Goal: Task Accomplishment & Management: Manage account settings

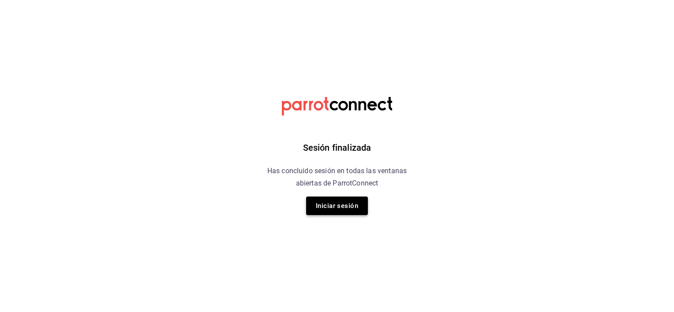
click at [326, 208] on button "Iniciar sesión" at bounding box center [337, 206] width 62 height 19
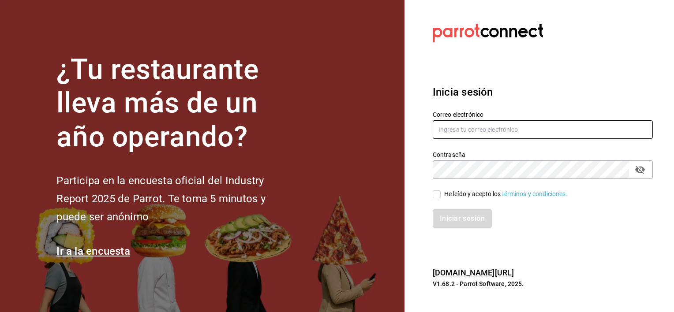
type input "[EMAIL_ADDRESS][DOMAIN_NAME]"
click at [438, 191] on input "He leído y acepto los Términos y condiciones." at bounding box center [437, 195] width 8 height 8
checkbox input "true"
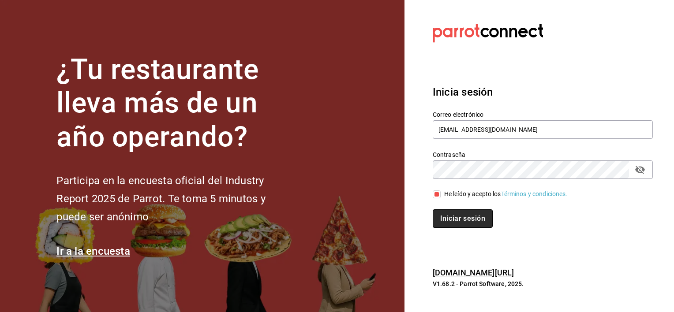
click at [443, 215] on button "Iniciar sesión" at bounding box center [463, 219] width 60 height 19
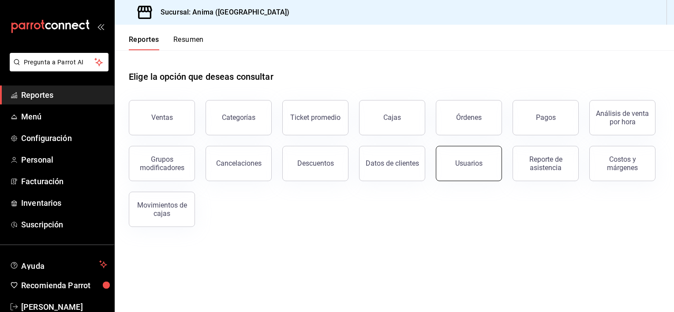
click at [459, 162] on div "Usuarios" at bounding box center [468, 163] width 27 height 8
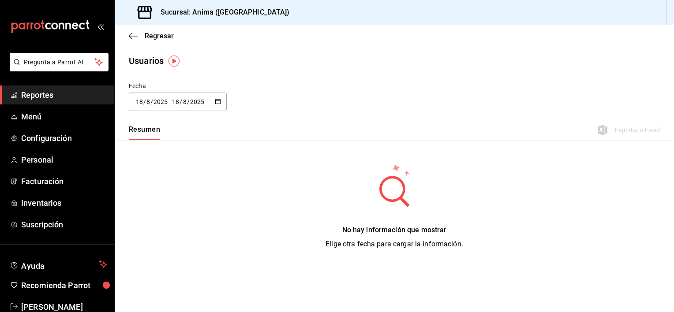
click at [219, 99] on icon "button" at bounding box center [218, 101] width 6 height 6
click at [146, 229] on li "Rango de fechas" at bounding box center [170, 229] width 83 height 20
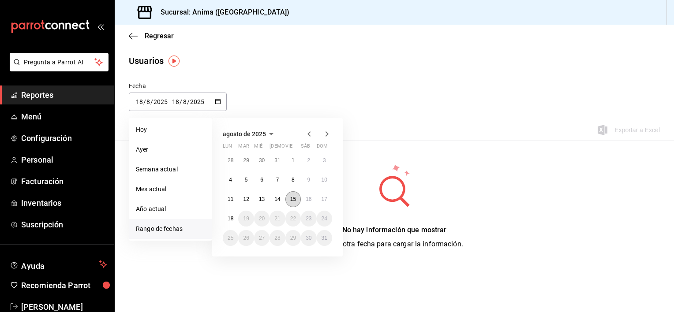
click at [288, 202] on button "15" at bounding box center [292, 199] width 15 height 16
click at [229, 222] on button "18" at bounding box center [230, 219] width 15 height 16
type input "2025-08-15"
type input "15"
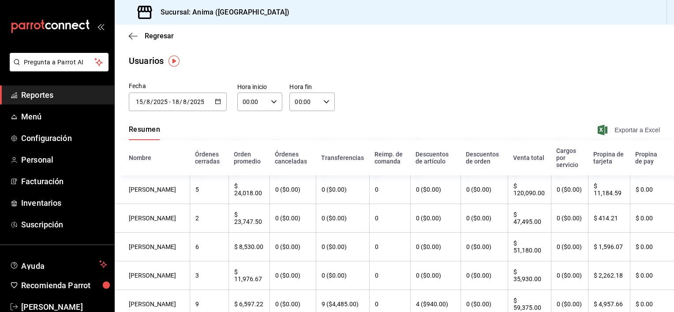
click at [630, 127] on span "Exportar a Excel" at bounding box center [630, 130] width 60 height 11
click at [154, 32] on span "Regresar" at bounding box center [159, 36] width 29 height 8
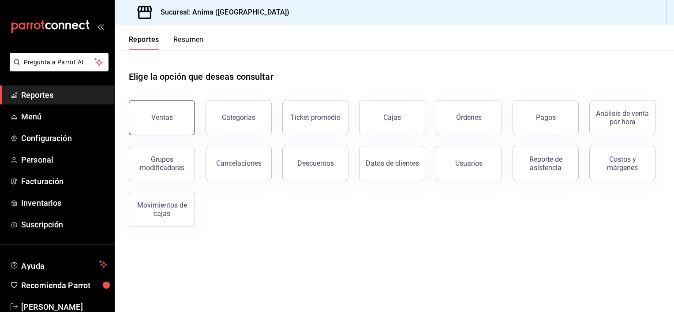
click at [145, 112] on button "Ventas" at bounding box center [162, 117] width 66 height 35
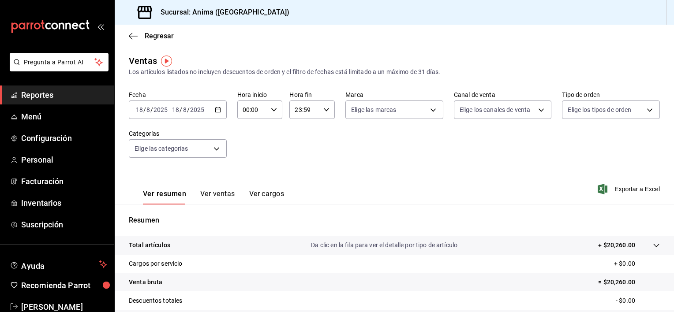
click at [219, 111] on icon "button" at bounding box center [218, 110] width 6 height 6
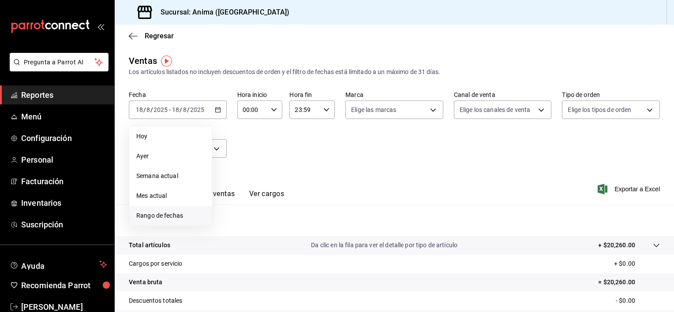
click at [180, 219] on span "Rango de fechas" at bounding box center [170, 215] width 68 height 9
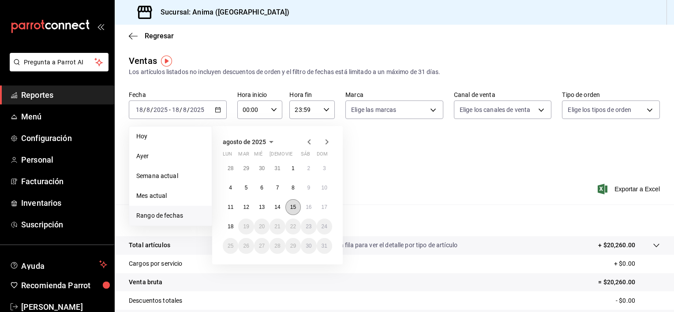
click at [294, 203] on button "15" at bounding box center [292, 207] width 15 height 16
click at [234, 226] on button "18" at bounding box center [230, 227] width 15 height 16
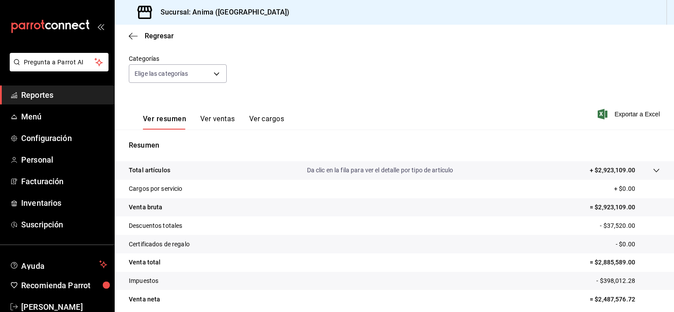
scroll to position [88, 0]
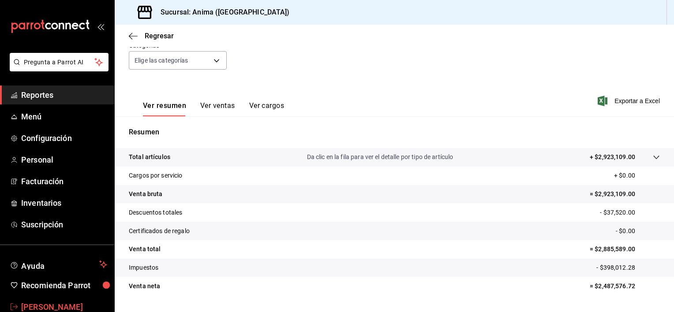
click at [56, 301] on span "Vanessa Robles" at bounding box center [64, 307] width 86 height 12
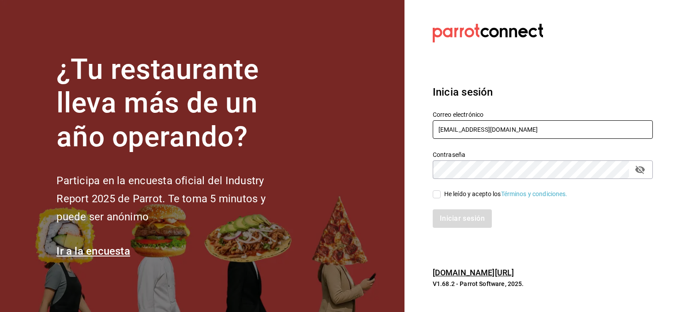
click at [455, 131] on input "[EMAIL_ADDRESS][DOMAIN_NAME]" at bounding box center [543, 129] width 220 height 19
type input "josealejandrovillazavala@gmail.com"
click at [432, 191] on div "He leído y acepto los Términos y condiciones." at bounding box center [537, 189] width 231 height 20
drag, startPoint x: 436, startPoint y: 194, endPoint x: 452, endPoint y: 218, distance: 28.6
click at [452, 218] on div "Correo electrónico josealejandrovillazavala@gmail.com Contraseña Contraseña He …" at bounding box center [537, 164] width 231 height 128
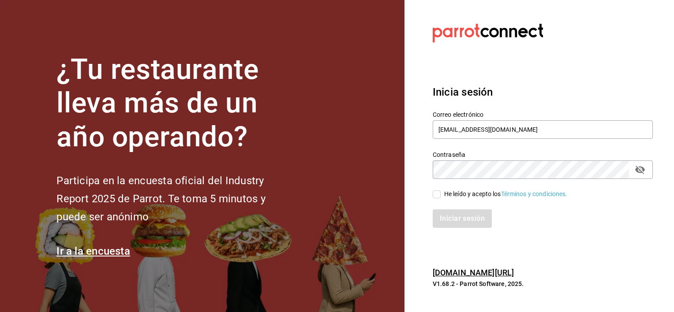
click at [452, 218] on div "Iniciar sesión" at bounding box center [543, 219] width 220 height 19
click at [437, 196] on input "He leído y acepto los Términos y condiciones." at bounding box center [437, 195] width 8 height 8
checkbox input "true"
click at [451, 219] on button "Iniciar sesión" at bounding box center [463, 219] width 60 height 19
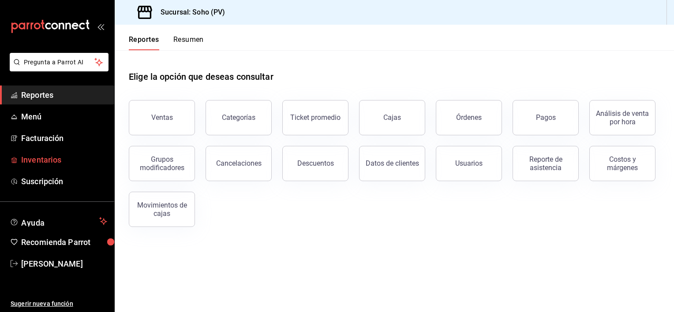
click at [51, 161] on span "Inventarios" at bounding box center [64, 160] width 86 height 12
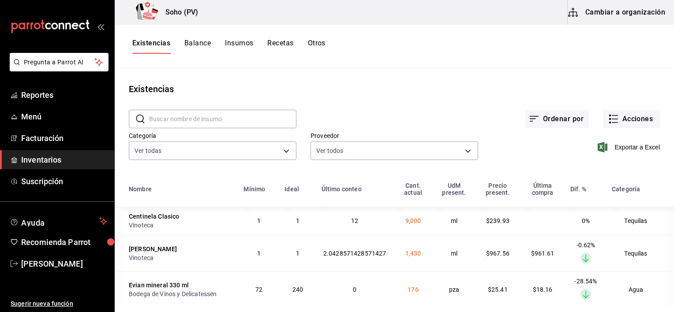
click at [51, 161] on span "Inventarios" at bounding box center [64, 160] width 86 height 12
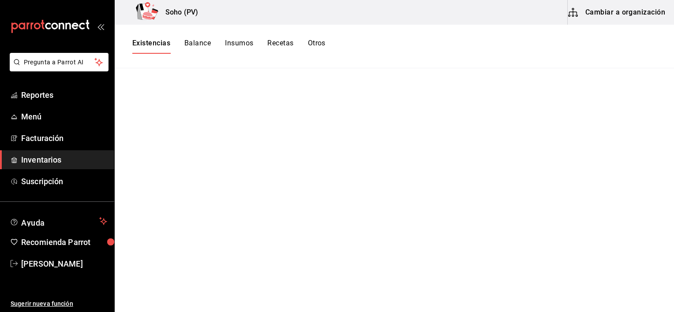
click at [143, 40] on button "Existencias" at bounding box center [151, 46] width 38 height 15
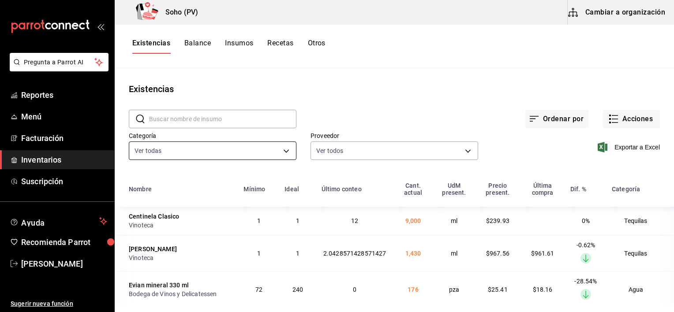
click at [212, 155] on body "Pregunta a Parrot AI Reportes Menú Facturación Inventarios Suscripción Ayuda Re…" at bounding box center [337, 153] width 674 height 306
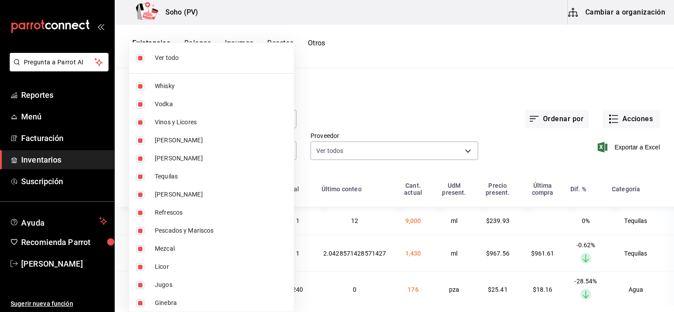
click at [174, 58] on span "Ver todo" at bounding box center [221, 57] width 132 height 9
checkbox input "false"
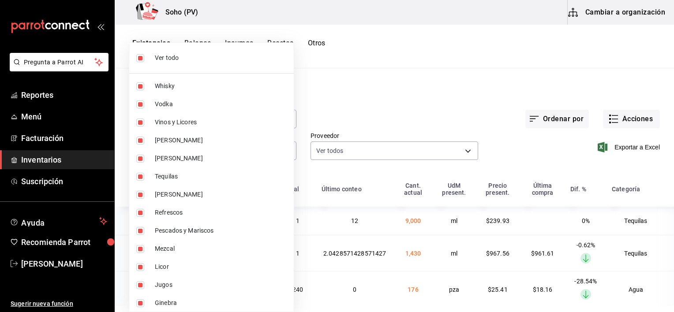
checkbox input "false"
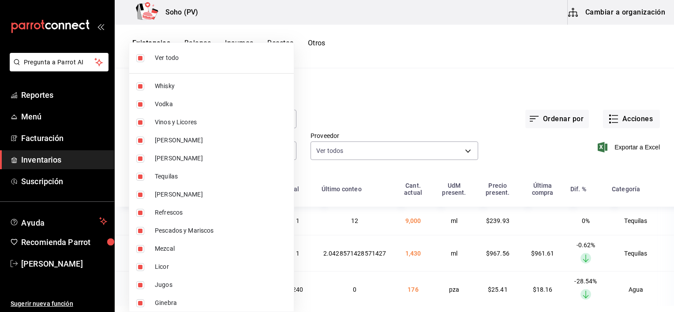
checkbox input "false"
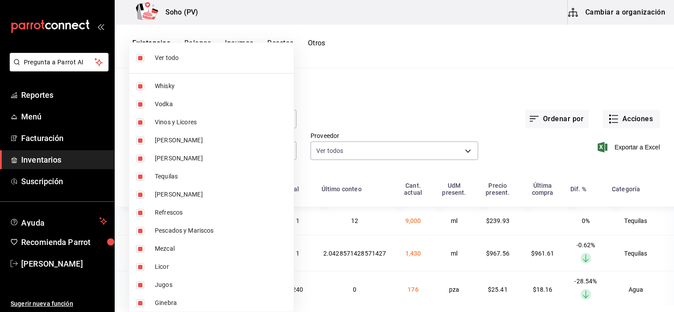
checkbox input "false"
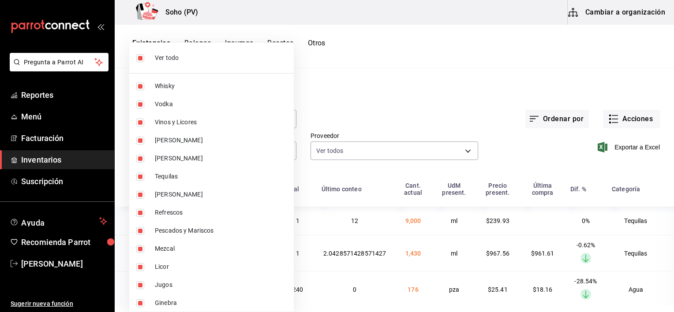
checkbox input "false"
click at [162, 224] on li "Pescados y Mariscos" at bounding box center [211, 231] width 165 height 18
type input "d504ab49-17ad-4072-9b31-7e53b55b8890"
checkbox input "true"
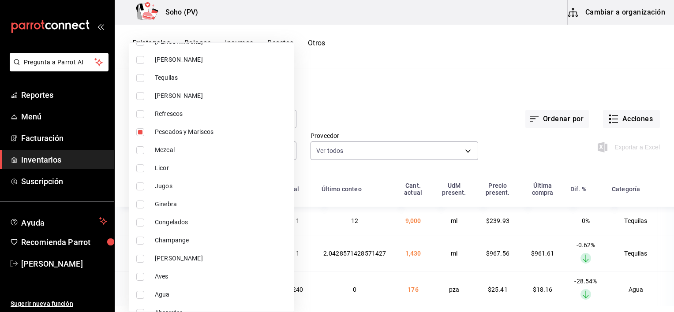
scroll to position [107, 0]
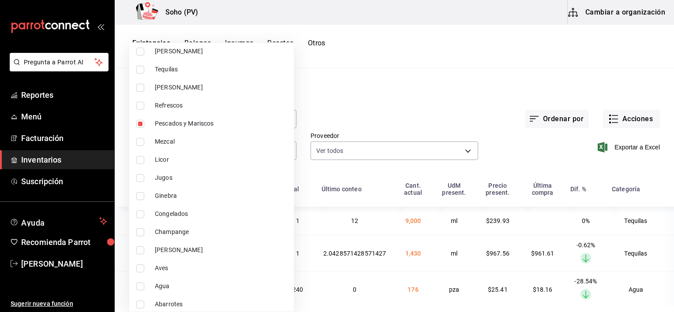
click at [173, 217] on span "Congelados" at bounding box center [221, 214] width 132 height 9
type input "d504ab49-17ad-4072-9b31-7e53b55b8890,493ff6d8-58df-449b-8bb9-456ec6f85400"
checkbox input "true"
click at [177, 248] on span "Carnes Rojas" at bounding box center [221, 250] width 132 height 9
type input "d504ab49-17ad-4072-9b31-7e53b55b8890,493ff6d8-58df-449b-8bb9-456ec6f85400,f4722…"
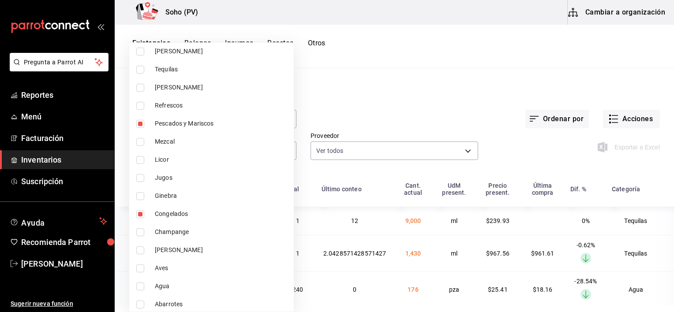
checkbox input "true"
click at [161, 271] on span "Aves" at bounding box center [221, 268] width 132 height 9
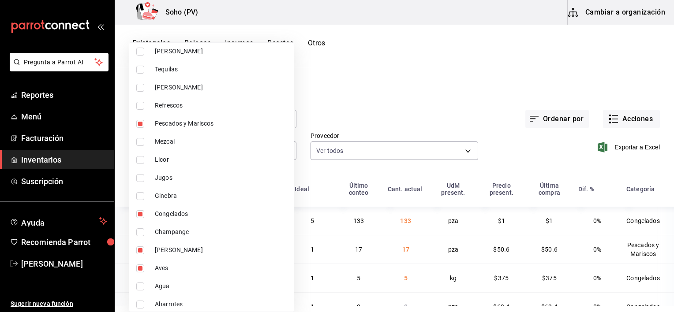
type input "d504ab49-17ad-4072-9b31-7e53b55b8890,493ff6d8-58df-449b-8bb9-456ec6f85400,f4722…"
checkbox input "true"
click at [553, 161] on div at bounding box center [337, 156] width 674 height 312
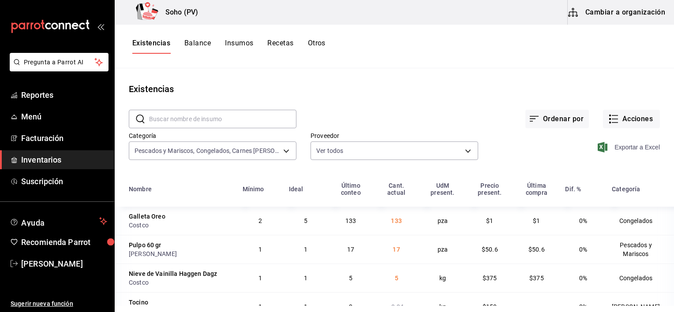
click at [622, 148] on span "Exportar a Excel" at bounding box center [630, 147] width 60 height 11
click at [609, 131] on div "Exportar a Excel" at bounding box center [569, 140] width 182 height 45
click at [609, 129] on div "Exportar a Excel" at bounding box center [569, 140] width 182 height 45
click at [608, 122] on icon "button" at bounding box center [613, 119] width 11 height 11
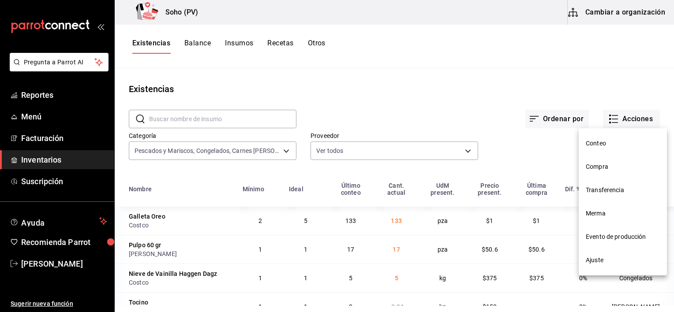
click at [596, 169] on span "Compra" at bounding box center [623, 166] width 74 height 9
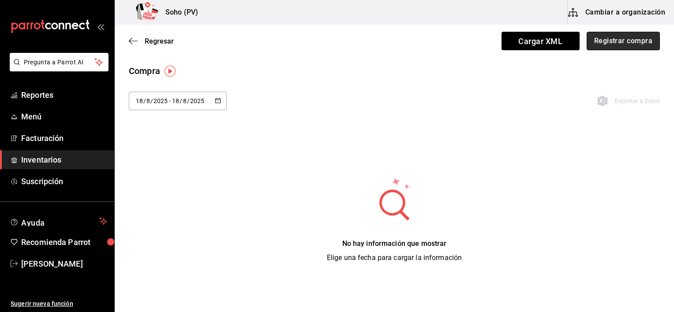
click at [610, 48] on button "Registrar compra" at bounding box center [623, 41] width 73 height 19
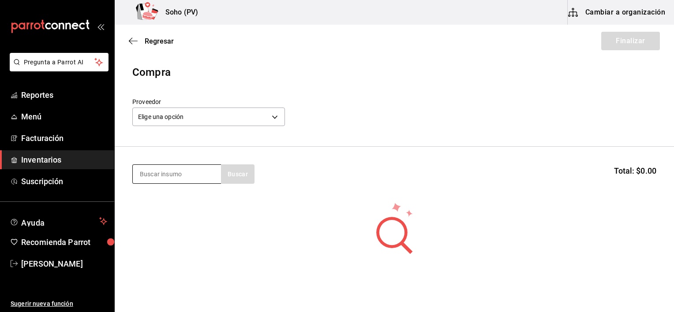
click at [180, 175] on input at bounding box center [177, 174] width 88 height 19
type input "camar"
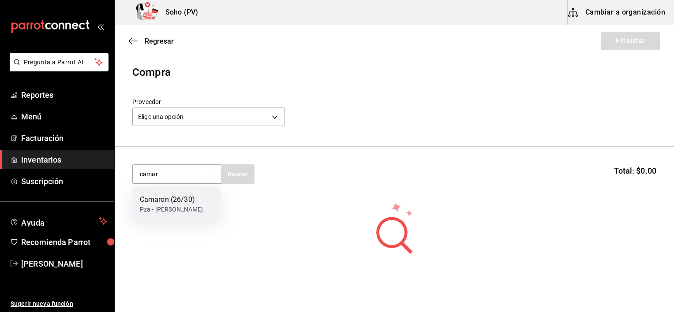
click at [180, 192] on div "Camaron (26/30) Pza - Plazola" at bounding box center [177, 204] width 88 height 34
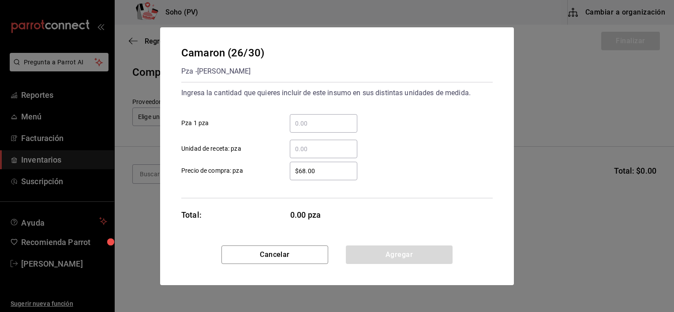
click at [325, 116] on div "​" at bounding box center [323, 123] width 67 height 19
click at [325, 118] on input "​ Pza 1 pza" at bounding box center [323, 123] width 67 height 11
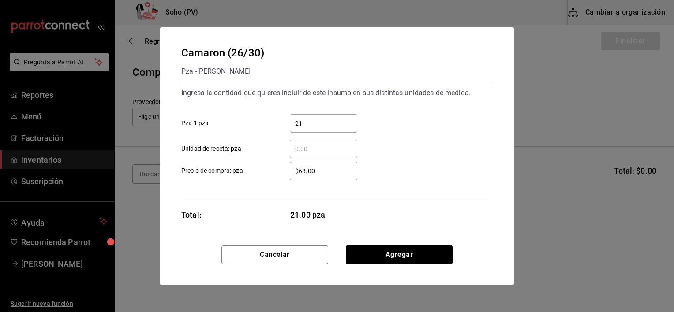
type input "21"
type input "$47.62"
click button "Agregar" at bounding box center [399, 255] width 107 height 19
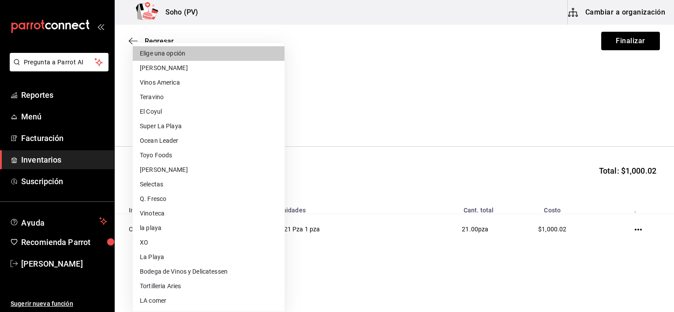
click at [267, 121] on body "Pregunta a Parrot AI Reportes Menú Facturación Inventarios Suscripción Ayuda Re…" at bounding box center [337, 131] width 674 height 262
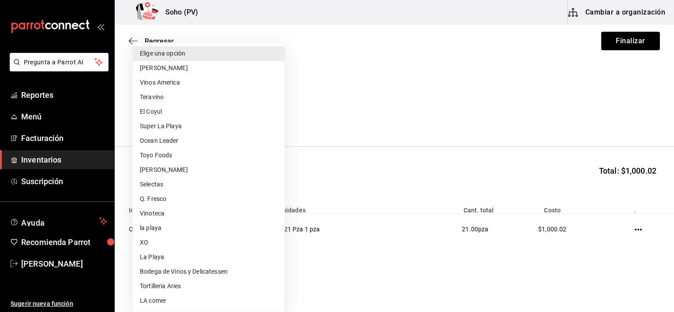
click at [362, 97] on div at bounding box center [337, 156] width 674 height 312
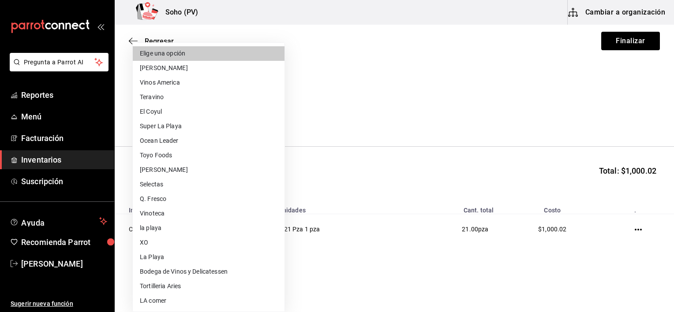
click at [242, 125] on body "Pregunta a Parrot AI Reportes Menú Facturación Inventarios Suscripción Ayuda Re…" at bounding box center [337, 131] width 674 height 262
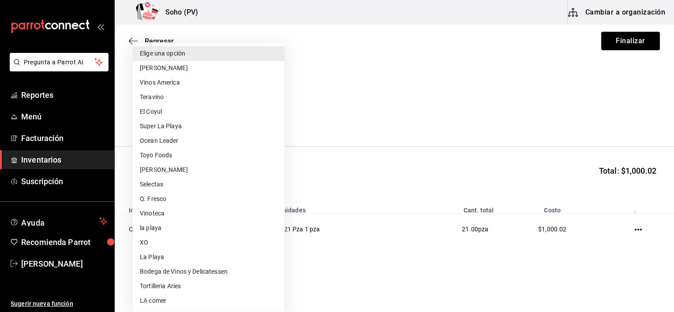
click at [157, 169] on li "Plazola" at bounding box center [209, 170] width 152 height 15
type input "d4a8f416-8726-4769-b61f-fa5d7fceca70"
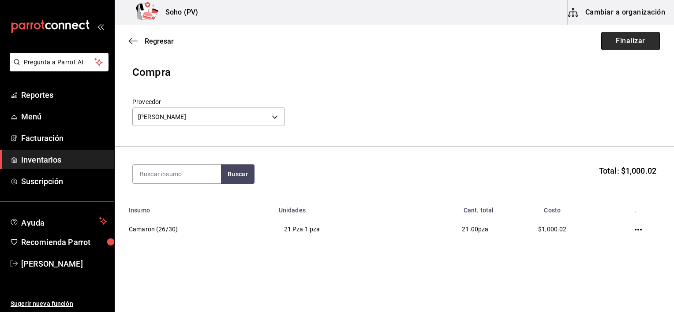
click at [625, 44] on button "Finalizar" at bounding box center [630, 41] width 59 height 19
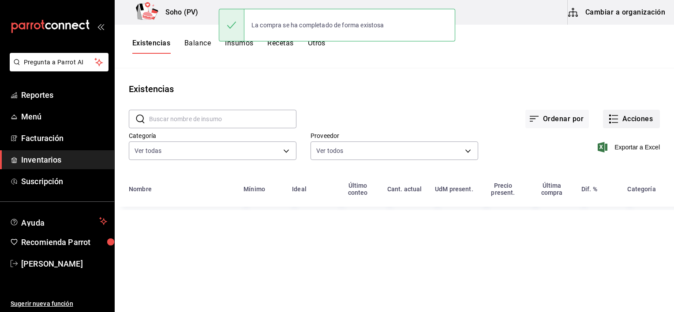
click at [618, 118] on icon "button" at bounding box center [613, 119] width 11 height 11
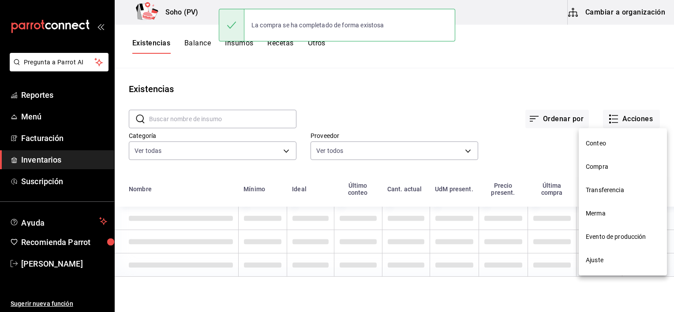
click at [600, 157] on li "Compra" at bounding box center [623, 166] width 88 height 23
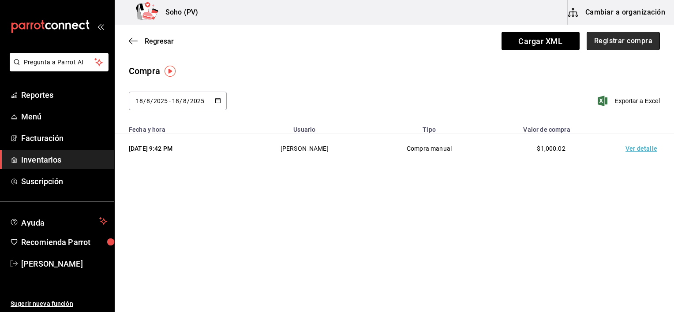
click at [616, 32] on button "Registrar compra" at bounding box center [623, 41] width 73 height 19
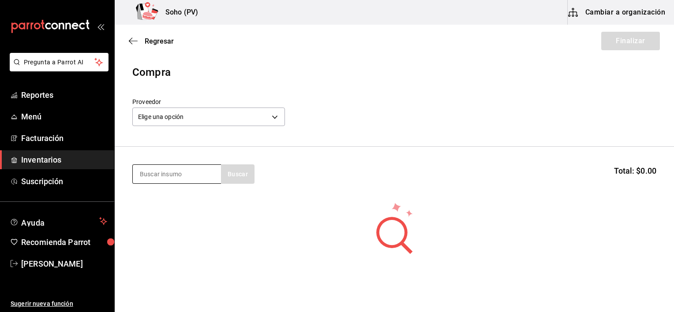
click at [176, 172] on input at bounding box center [177, 174] width 88 height 19
type input "atun"
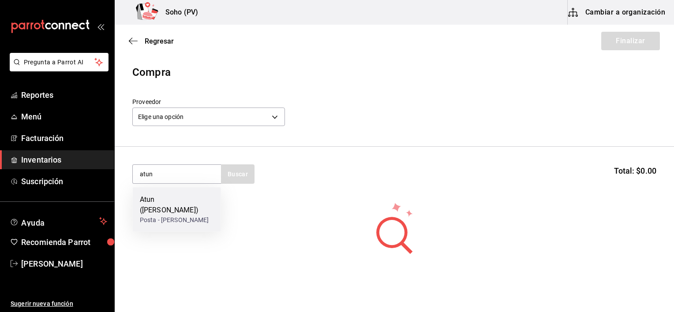
click at [172, 202] on div "Atun (Aleta Amarilla)" at bounding box center [177, 205] width 74 height 21
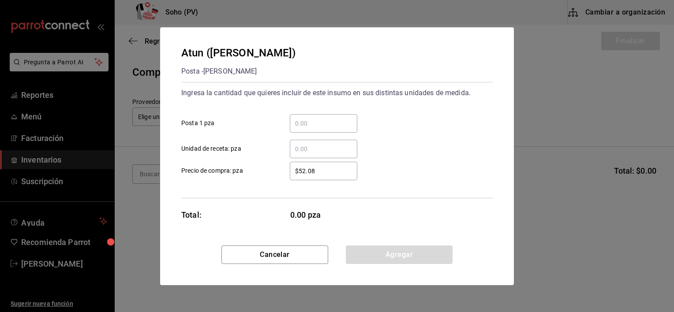
click at [322, 116] on div "​" at bounding box center [323, 123] width 67 height 19
click at [322, 118] on input "​ Posta 1 pza" at bounding box center [323, 123] width 67 height 11
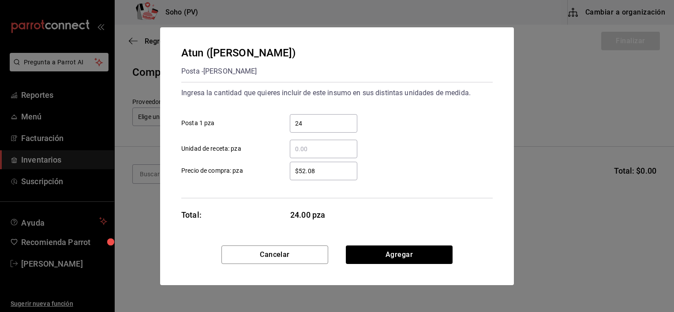
type input "24"
type input "$41.68"
click button "Agregar" at bounding box center [399, 255] width 107 height 19
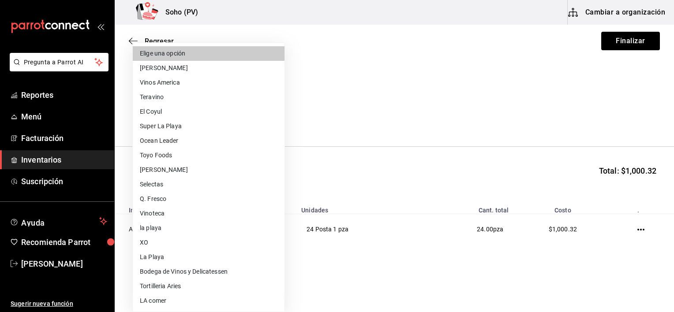
click at [216, 125] on body "Pregunta a Parrot AI Reportes Menú Facturación Inventarios Suscripción Ayuda Re…" at bounding box center [337, 131] width 674 height 262
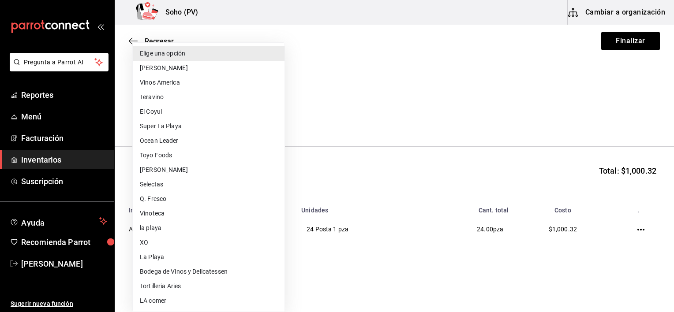
click at [163, 174] on li "Plazola" at bounding box center [209, 170] width 152 height 15
type input "d4a8f416-8726-4769-b61f-fa5d7fceca70"
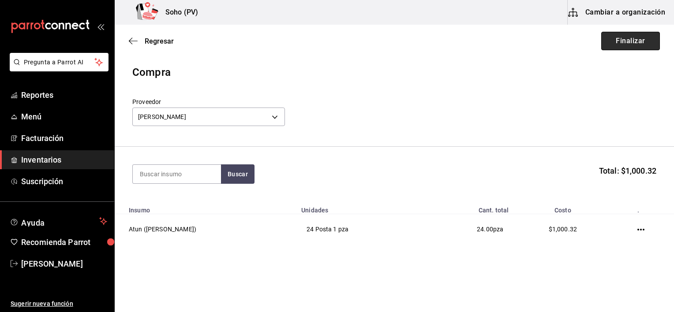
click at [634, 43] on button "Finalizar" at bounding box center [630, 41] width 59 height 19
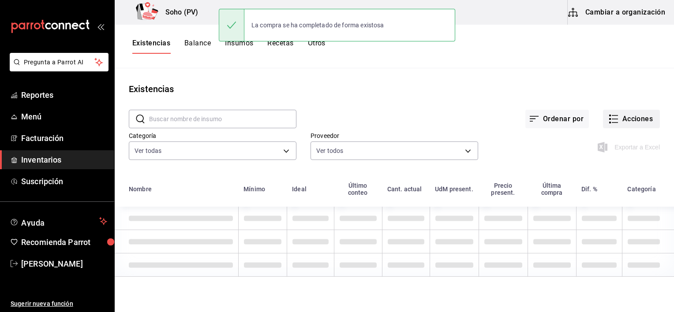
click at [611, 122] on icon "button" at bounding box center [613, 119] width 11 height 11
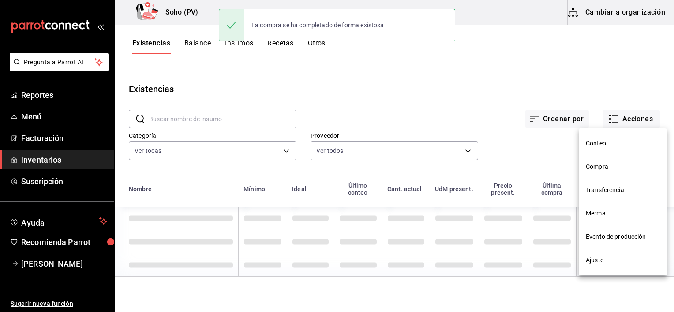
click at [597, 165] on span "Compra" at bounding box center [623, 166] width 74 height 9
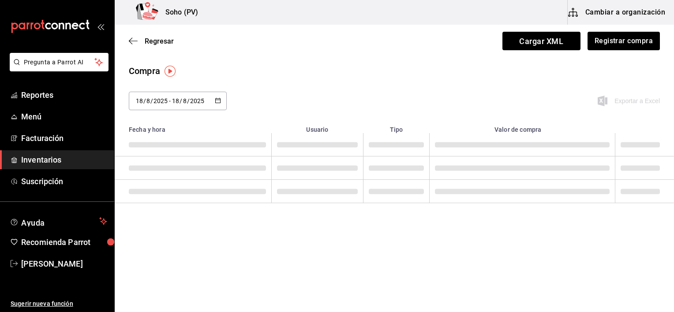
click at [597, 165] on td at bounding box center [523, 168] width 186 height 23
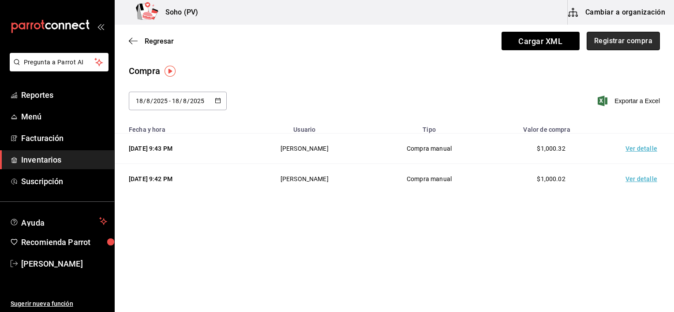
click at [609, 47] on button "Registrar compra" at bounding box center [623, 41] width 73 height 19
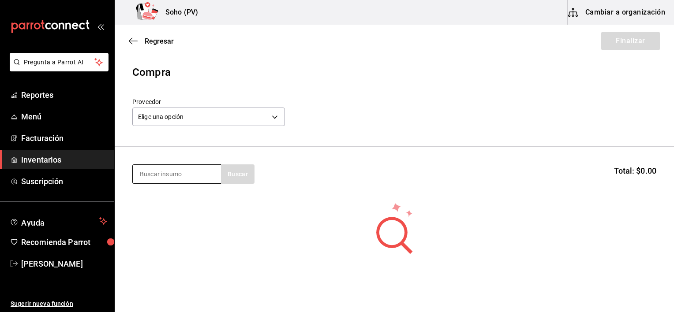
click at [156, 168] on input at bounding box center [177, 174] width 88 height 19
type input "molid"
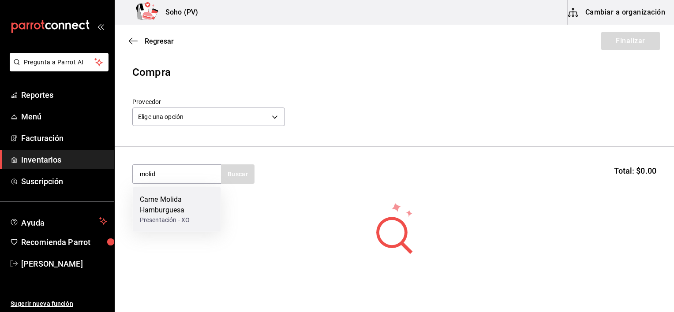
click at [166, 201] on div "Carne Molida Hamburguesa" at bounding box center [177, 205] width 74 height 21
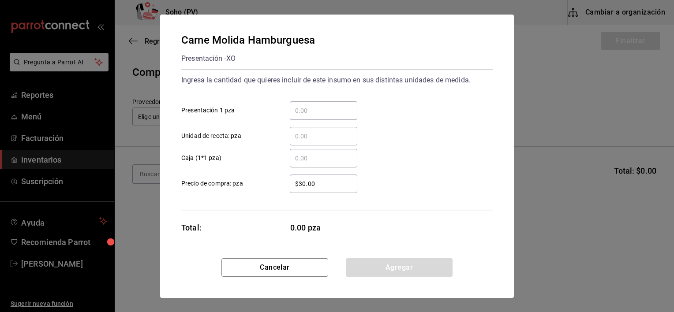
click at [341, 111] on input "​ Presentación 1 pza" at bounding box center [323, 110] width 67 height 11
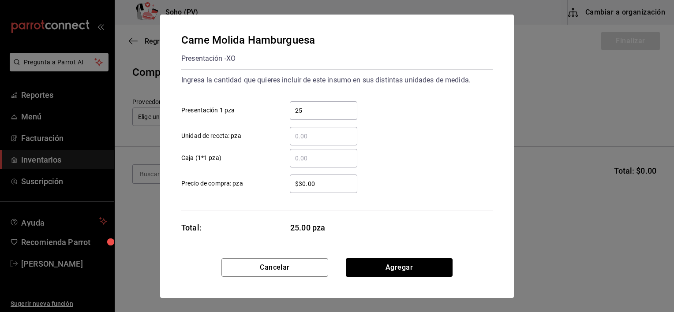
type input "25"
click button "Agregar" at bounding box center [399, 268] width 107 height 19
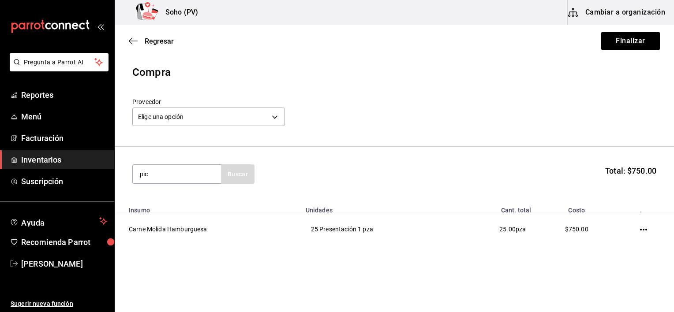
type input "pic"
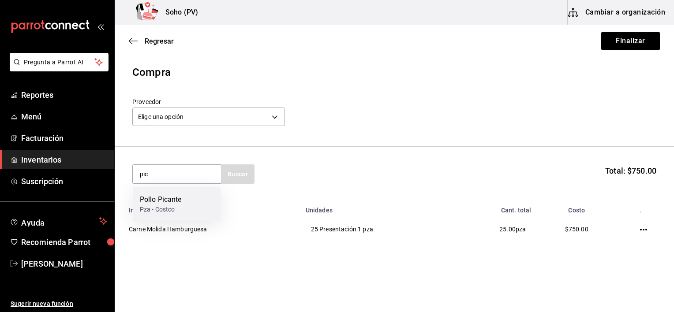
click at [185, 205] on div "Pollo Picante Pza - Costco" at bounding box center [177, 204] width 88 height 34
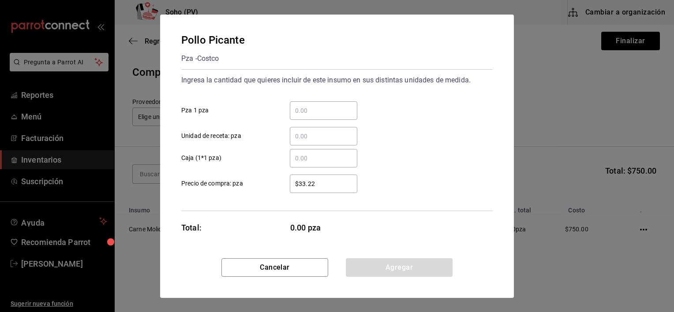
click at [311, 107] on input "​ Pza 1 pza" at bounding box center [323, 110] width 67 height 11
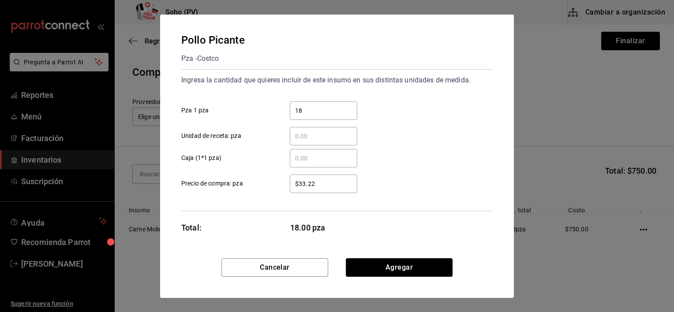
type input "18"
click button "Agregar" at bounding box center [399, 268] width 107 height 19
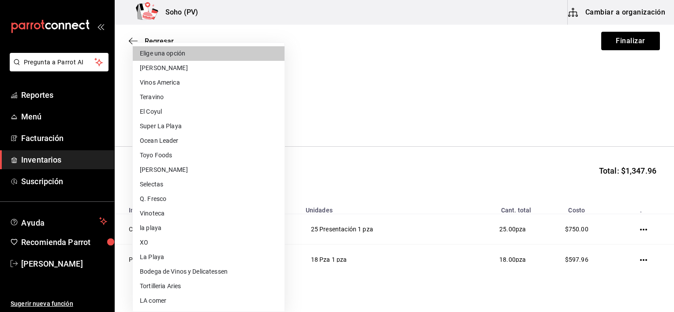
click at [251, 119] on body "Pregunta a Parrot AI Reportes Menú Facturación Inventarios Suscripción Ayuda Re…" at bounding box center [337, 131] width 674 height 262
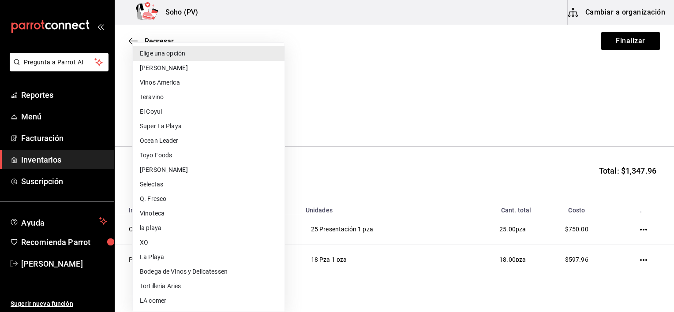
click at [205, 70] on li "ROSALBA COLIN ESPARZA" at bounding box center [209, 68] width 152 height 15
type input "3d4514a6-55ad-4ea7-a61f-16055b5070b0"
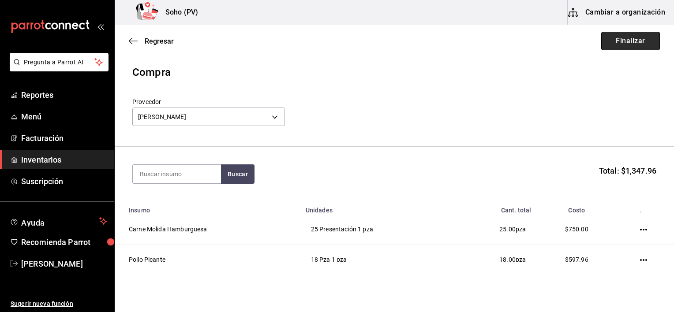
click at [613, 42] on button "Finalizar" at bounding box center [630, 41] width 59 height 19
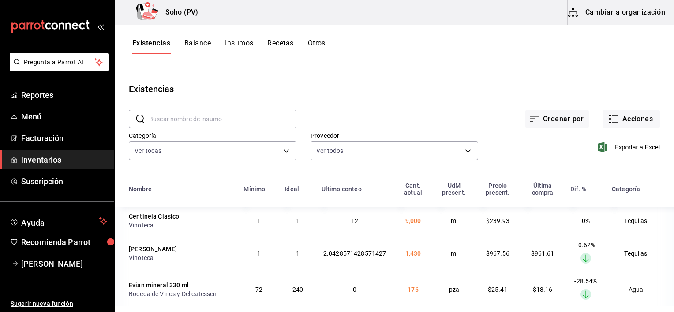
click at [268, 122] on input "text" at bounding box center [222, 119] width 147 height 18
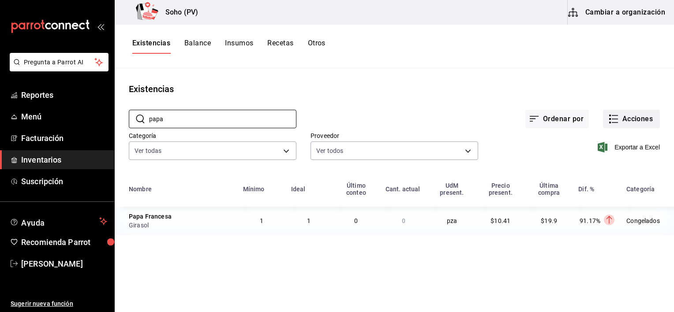
type input "papa"
click at [614, 116] on icon "button" at bounding box center [615, 116] width 6 height 0
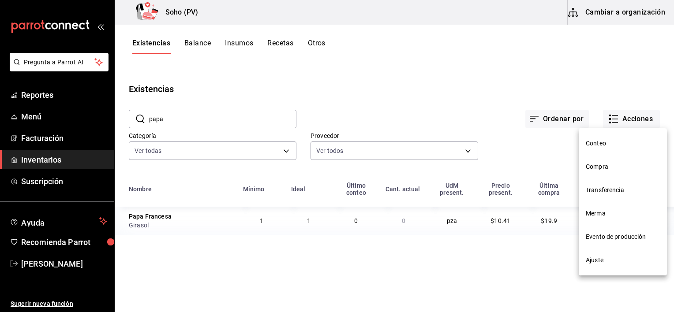
click at [592, 169] on span "Compra" at bounding box center [623, 166] width 74 height 9
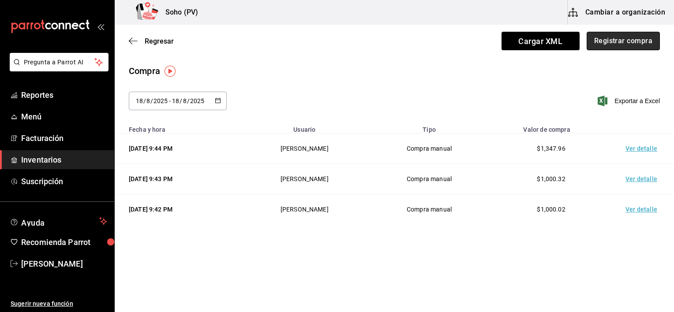
click at [621, 41] on button "Registrar compra" at bounding box center [623, 41] width 73 height 19
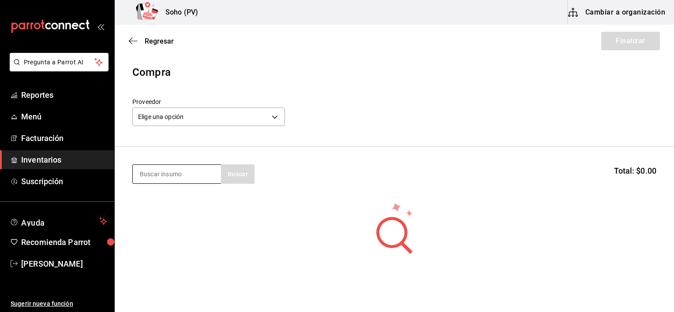
click at [196, 173] on input at bounding box center [177, 174] width 88 height 19
type input "papa"
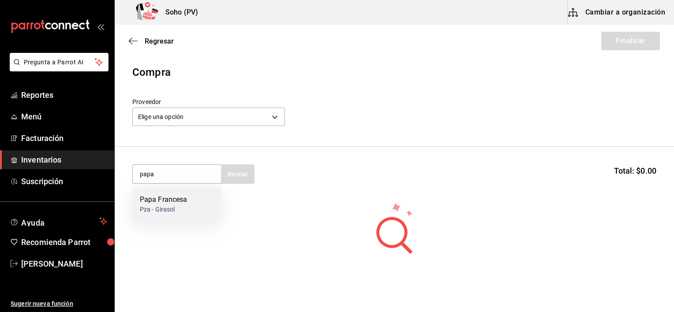
click at [141, 201] on div "Papa Francesa" at bounding box center [164, 200] width 48 height 11
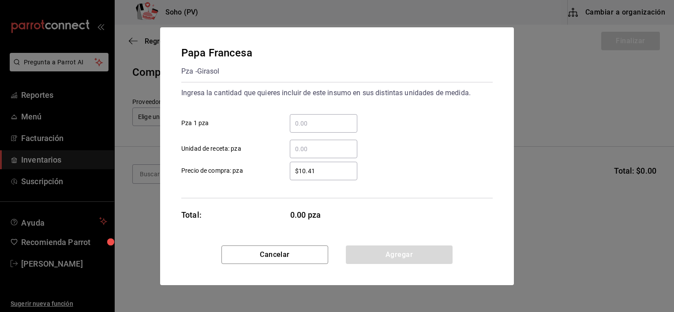
click at [336, 123] on input "​ Pza 1 pza" at bounding box center [323, 123] width 67 height 11
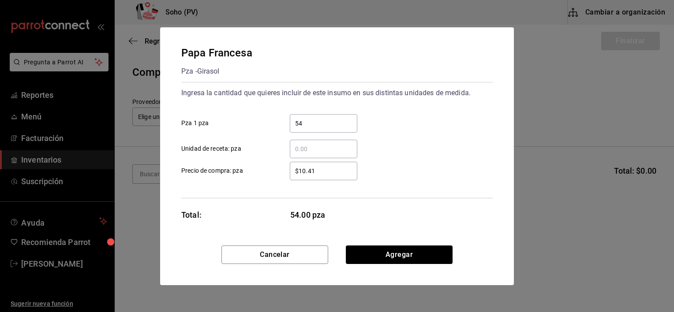
type input "54"
click button "Agregar" at bounding box center [399, 255] width 107 height 19
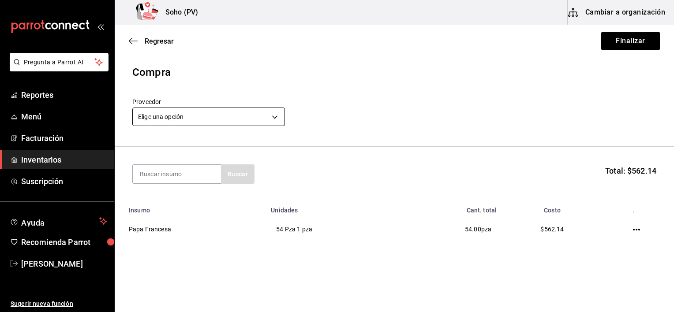
click at [232, 113] on body "Pregunta a Parrot AI Reportes Menú Facturación Inventarios Suscripción Ayuda Re…" at bounding box center [337, 131] width 674 height 262
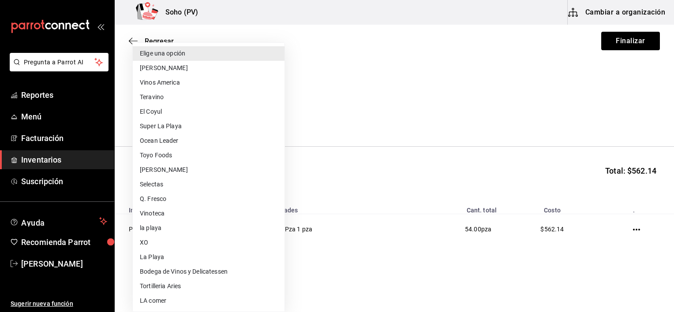
scroll to position [72, 0]
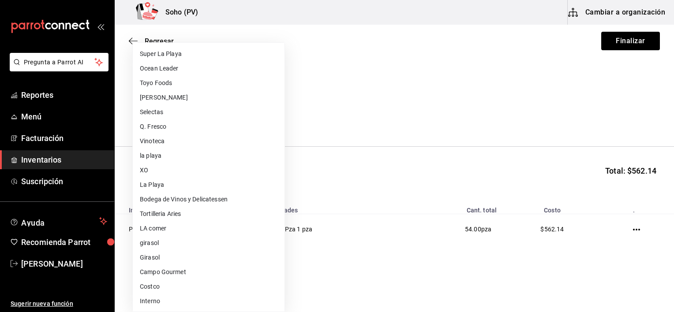
click at [201, 284] on li "Costco" at bounding box center [209, 287] width 152 height 15
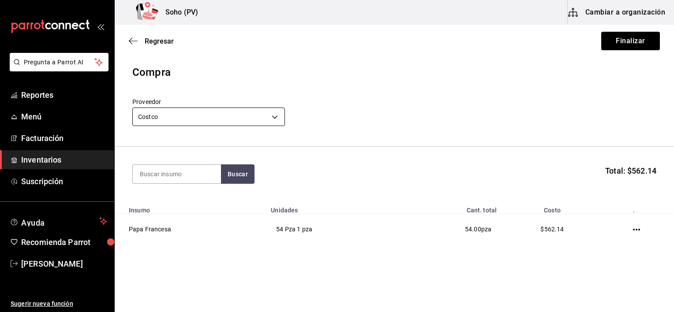
click at [274, 121] on body "Pregunta a Parrot AI Reportes Menú Facturación Inventarios Suscripción Ayuda Re…" at bounding box center [337, 131] width 674 height 262
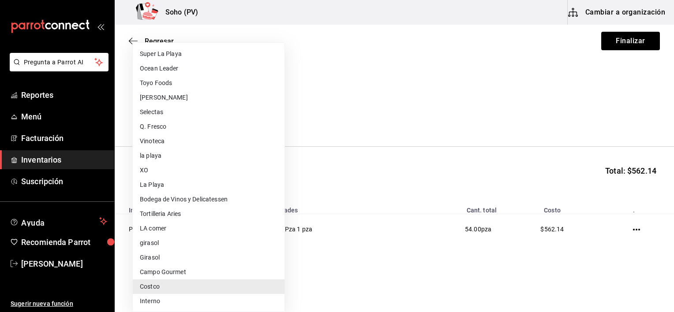
click at [157, 251] on li "Girasol" at bounding box center [209, 258] width 152 height 15
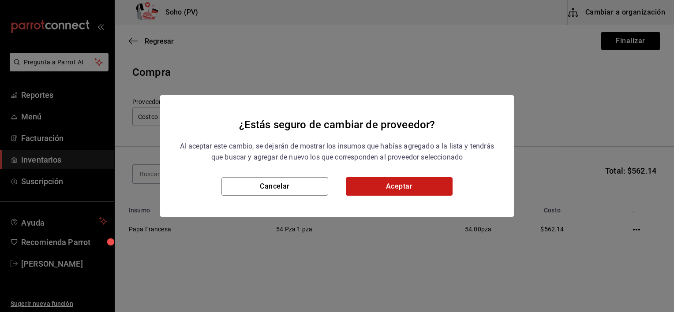
click at [389, 177] on button "Aceptar" at bounding box center [399, 186] width 107 height 19
type input "c5dcc442-3b5e-423c-b30b-1858bdfcbb28"
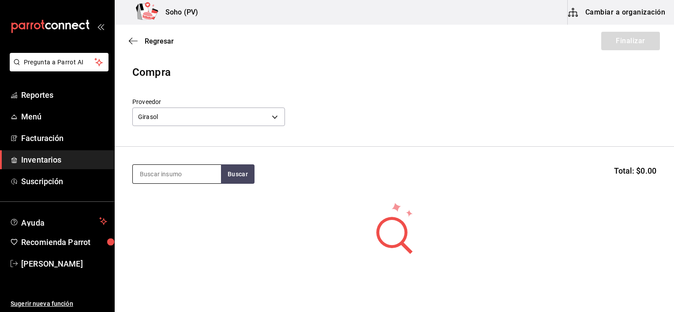
click at [187, 174] on input at bounding box center [177, 174] width 88 height 19
type input "papa"
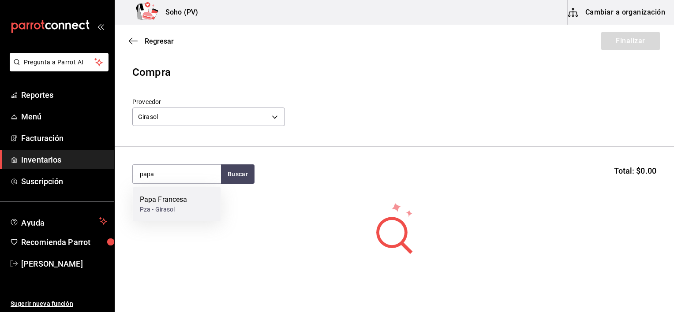
click at [133, 201] on div "Papa Francesa Pza - Girasol" at bounding box center [177, 204] width 88 height 34
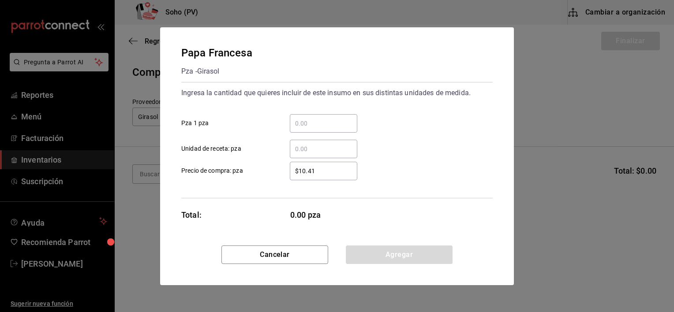
click at [303, 116] on div "​" at bounding box center [323, 123] width 67 height 19
click at [303, 118] on input "​ Pza 1 pza" at bounding box center [323, 123] width 67 height 11
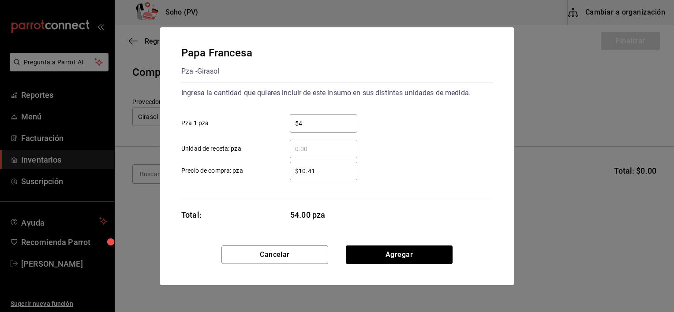
type input "54"
click button "Agregar" at bounding box center [399, 255] width 107 height 19
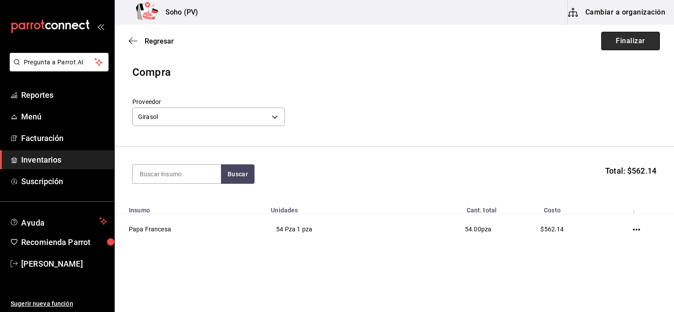
click at [629, 40] on button "Finalizar" at bounding box center [630, 41] width 59 height 19
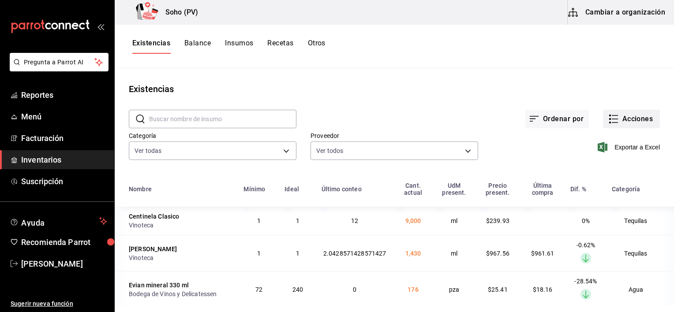
click at [603, 111] on button "Acciones" at bounding box center [631, 119] width 57 height 19
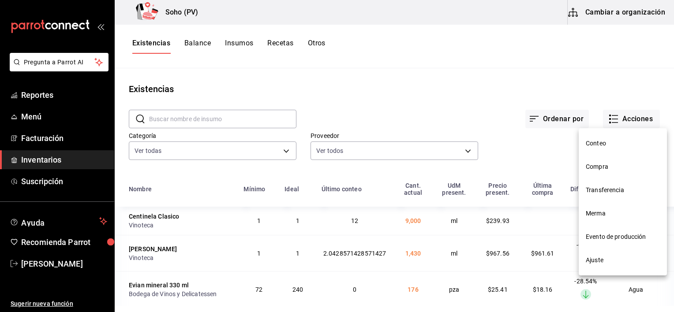
click at [618, 176] on li "Compra" at bounding box center [623, 166] width 88 height 23
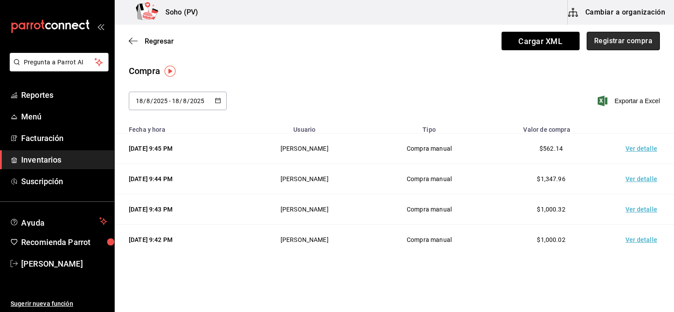
click at [607, 43] on button "Registrar compra" at bounding box center [623, 41] width 73 height 19
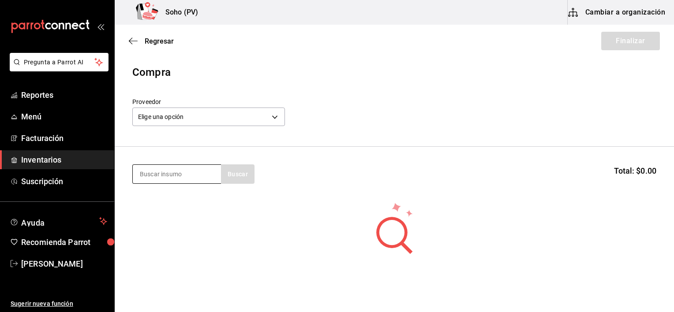
click at [176, 169] on input at bounding box center [177, 174] width 88 height 19
type input "burrata"
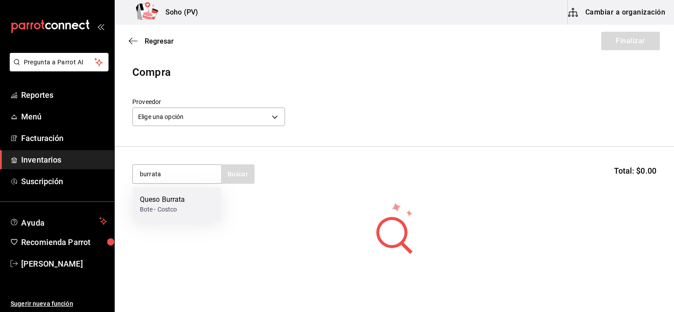
click at [177, 205] on div "Bote - Costco" at bounding box center [162, 209] width 45 height 9
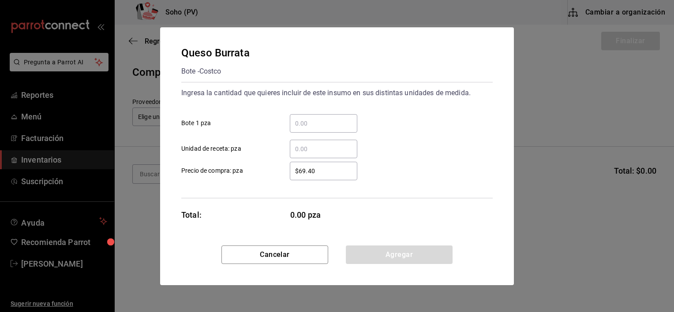
click at [323, 124] on input "​ Bote 1 pza" at bounding box center [323, 123] width 67 height 11
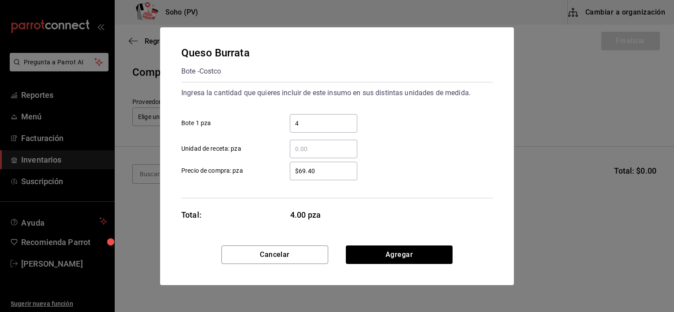
type input "4"
click button "Agregar" at bounding box center [399, 255] width 107 height 19
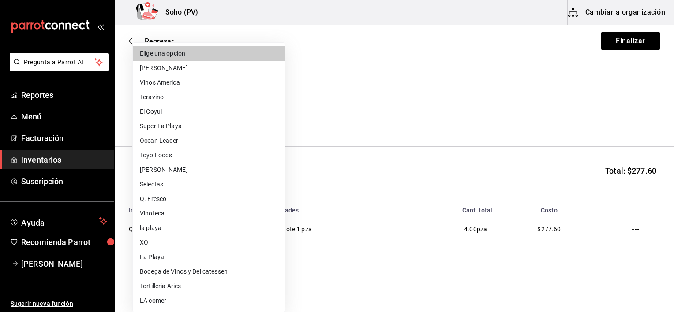
click at [263, 120] on body "Pregunta a Parrot AI Reportes Menú Facturación Inventarios Suscripción Ayuda Re…" at bounding box center [337, 131] width 674 height 262
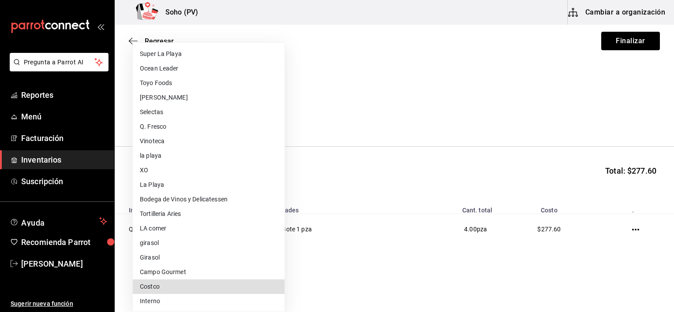
type input "78a54ea5-845e-469c-8243-9d8739e244c0"
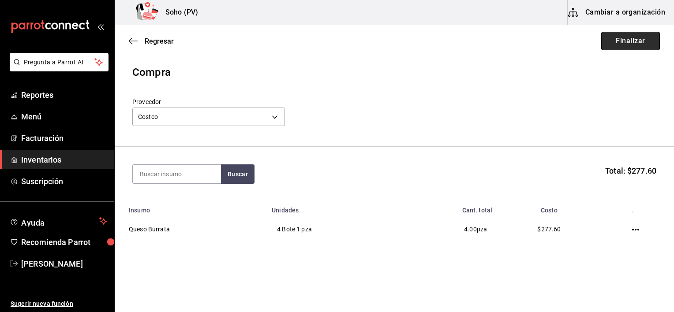
click at [641, 40] on button "Finalizar" at bounding box center [630, 41] width 59 height 19
